Goal: Task Accomplishment & Management: Use online tool/utility

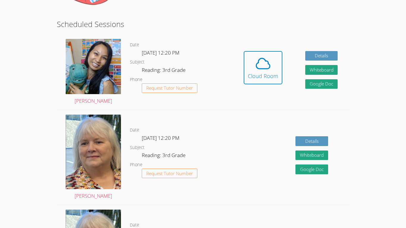
scroll to position [98, 0]
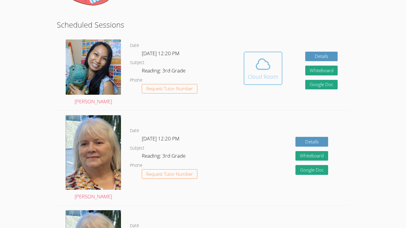
click at [273, 74] on div "Cloud Room" at bounding box center [263, 77] width 30 height 8
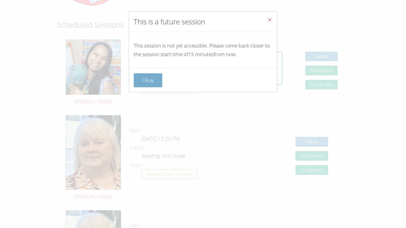
click at [143, 83] on button "Okay" at bounding box center [148, 80] width 29 height 14
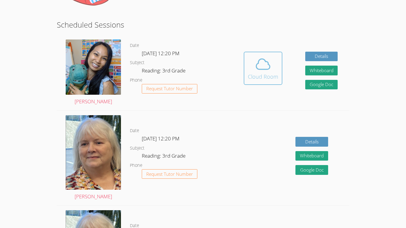
click at [258, 66] on icon at bounding box center [263, 64] width 17 height 17
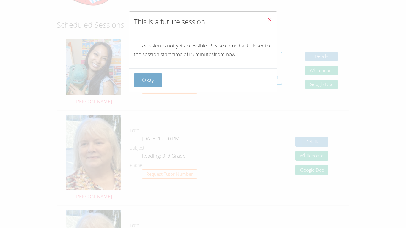
click at [152, 75] on button "Okay" at bounding box center [148, 80] width 29 height 14
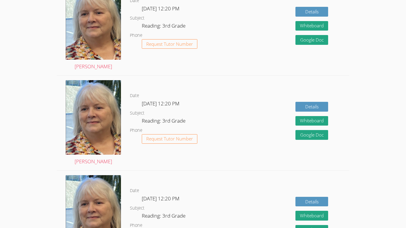
scroll to position [0, 0]
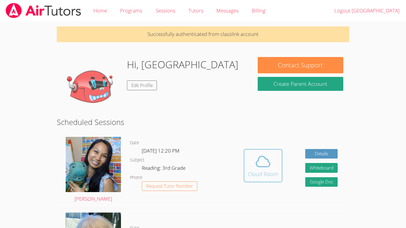
click at [266, 160] on icon at bounding box center [263, 161] width 17 height 17
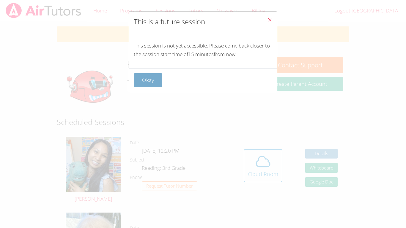
click at [152, 87] on button "Okay" at bounding box center [148, 80] width 29 height 14
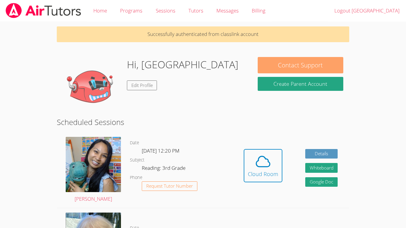
click at [284, 61] on button "Contact Support" at bounding box center [301, 65] width 86 height 16
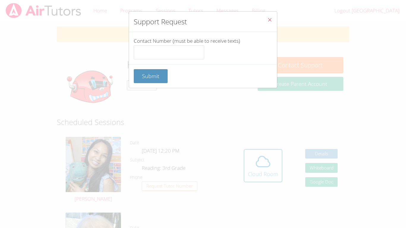
click at [267, 22] on icon "Close" at bounding box center [269, 19] width 5 height 5
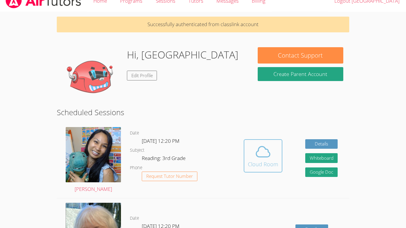
click at [275, 144] on span at bounding box center [263, 152] width 30 height 17
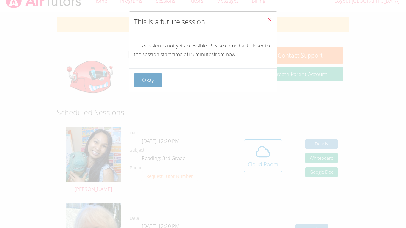
click at [138, 84] on button "Okay" at bounding box center [148, 80] width 29 height 14
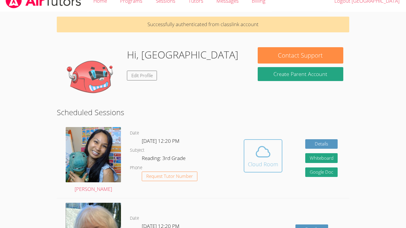
click at [261, 166] on div "Cloud Room" at bounding box center [263, 164] width 30 height 8
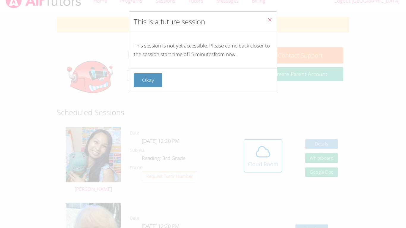
click at [271, 18] on icon "Close" at bounding box center [269, 19] width 5 height 5
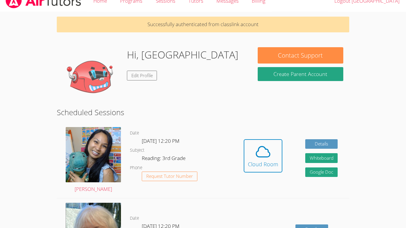
click at [265, 177] on link "Cloud Room" at bounding box center [263, 158] width 39 height 38
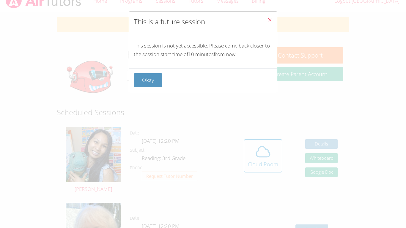
click at [270, 21] on icon "Close" at bounding box center [269, 19] width 5 height 5
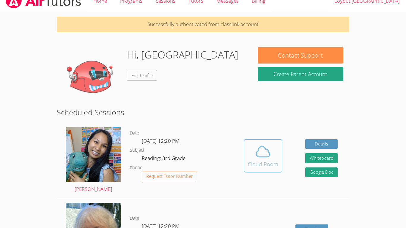
click at [256, 147] on icon at bounding box center [263, 152] width 17 height 17
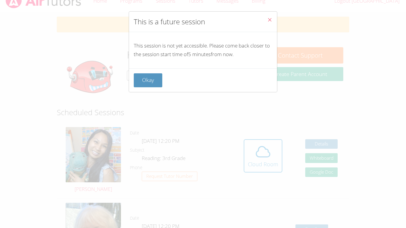
click at [267, 17] on button "Close" at bounding box center [270, 21] width 15 height 18
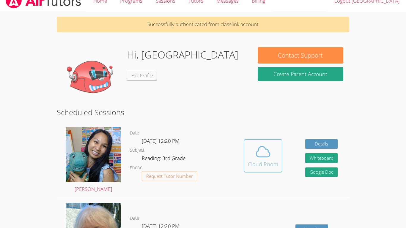
click at [268, 162] on div "Cloud Room" at bounding box center [263, 164] width 30 height 8
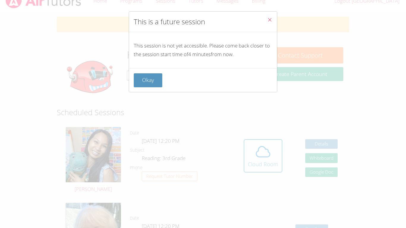
click at [265, 18] on button "Close" at bounding box center [270, 21] width 15 height 18
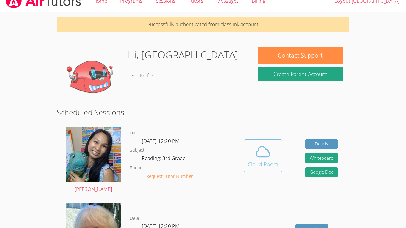
click at [258, 162] on div "Cloud Room" at bounding box center [263, 164] width 30 height 8
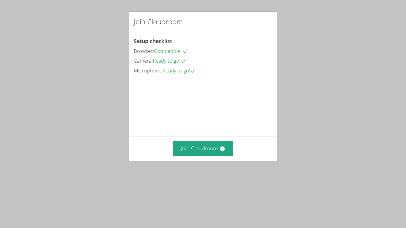
click at [211, 125] on video at bounding box center [178, 102] width 89 height 45
click at [204, 156] on button "Join Cloudroom" at bounding box center [203, 149] width 61 height 15
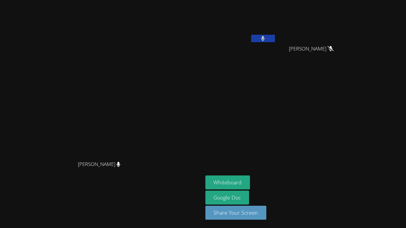
click at [275, 35] on button at bounding box center [263, 38] width 24 height 7
click at [250, 181] on button "Whiteboard" at bounding box center [228, 183] width 45 height 14
click at [276, 34] on video at bounding box center [241, 22] width 71 height 40
click at [266, 39] on icon at bounding box center [263, 38] width 6 height 5
